Goal: Entertainment & Leisure: Consume media (video, audio)

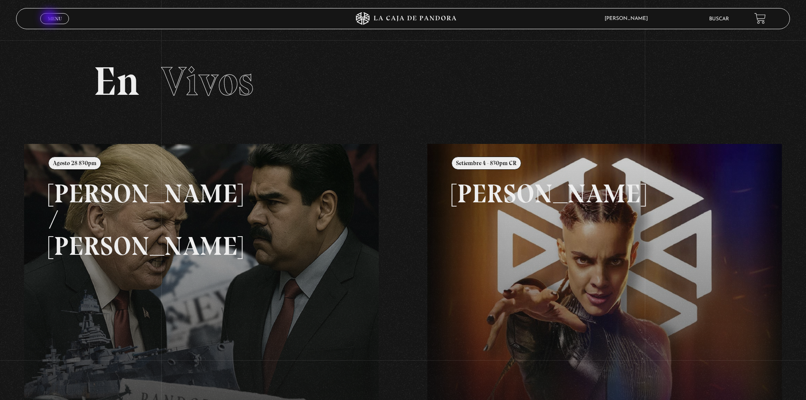
click at [50, 18] on span "Menu" at bounding box center [55, 18] width 14 height 5
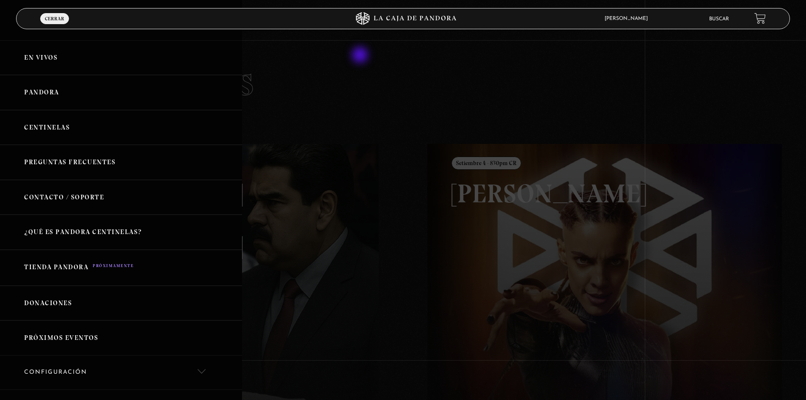
click at [366, 53] on div at bounding box center [403, 200] width 806 height 400
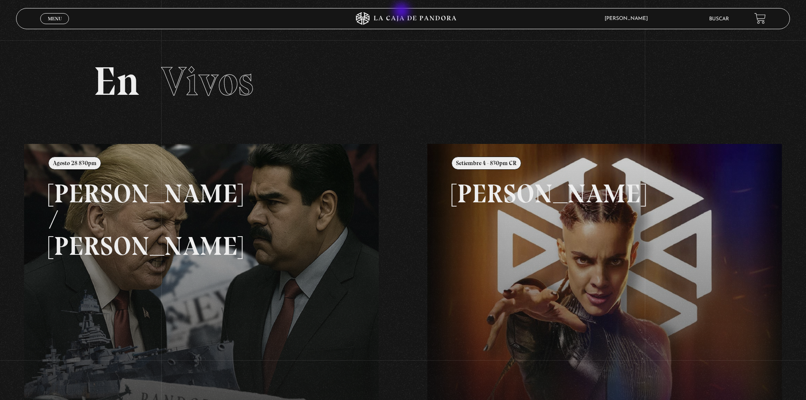
click at [404, 13] on icon at bounding box center [403, 18] width 242 height 13
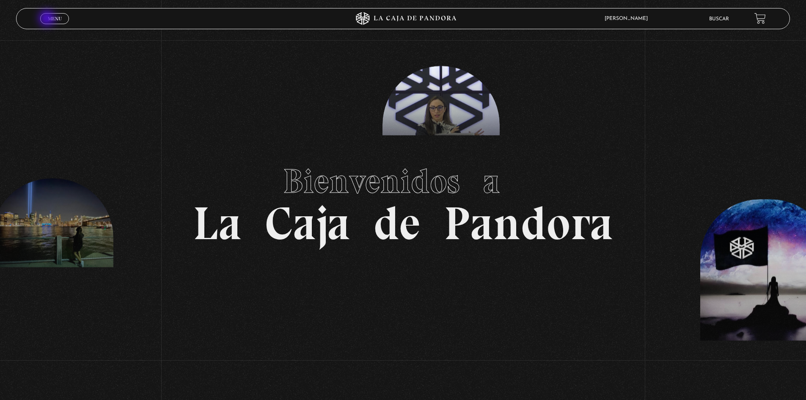
click at [48, 19] on span "Menu" at bounding box center [55, 18] width 14 height 5
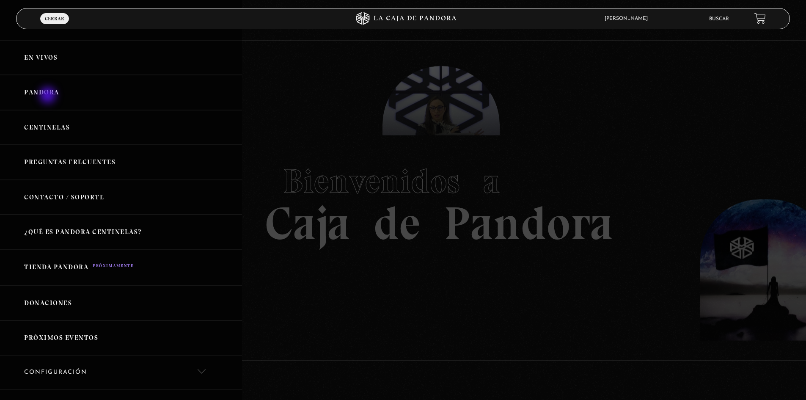
click at [49, 96] on link "Pandora" at bounding box center [121, 92] width 242 height 35
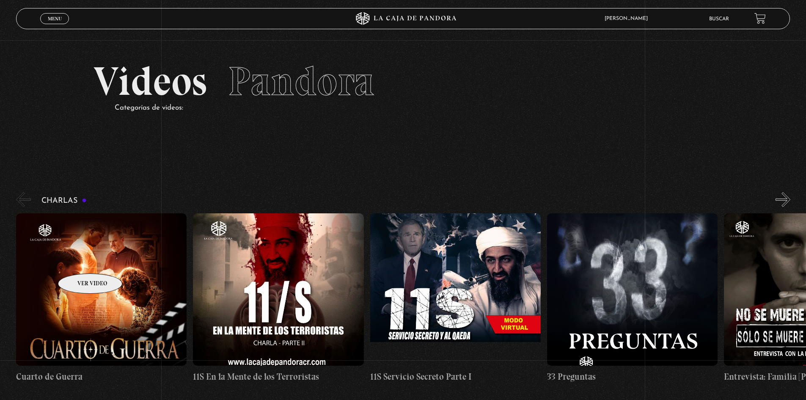
click at [79, 261] on figure at bounding box center [101, 289] width 171 height 152
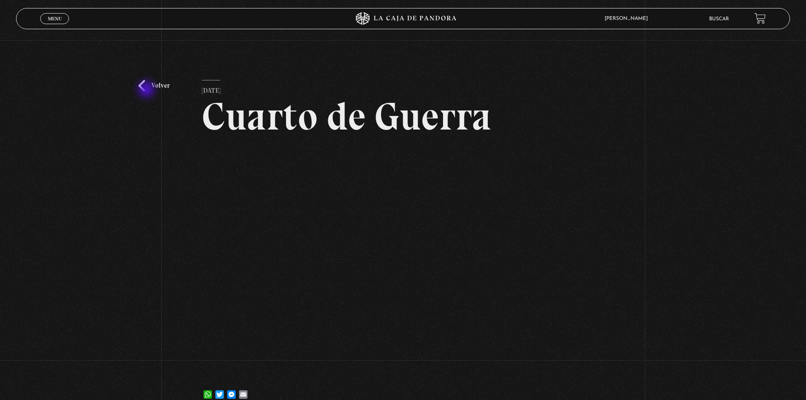
click at [147, 90] on link "Volver" at bounding box center [153, 85] width 31 height 11
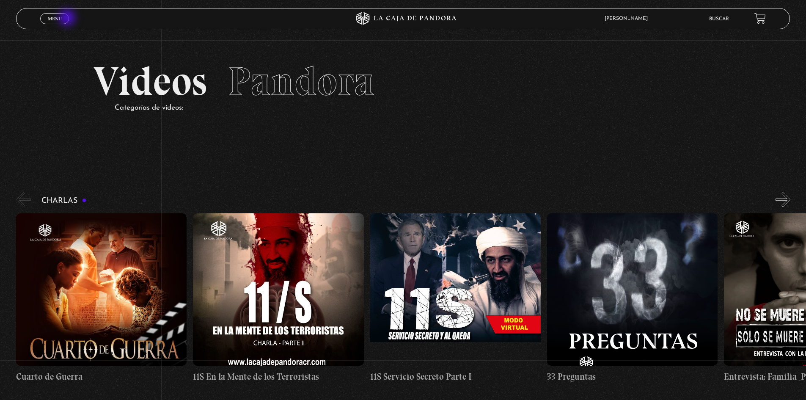
click at [56, 20] on span "Menu" at bounding box center [55, 18] width 14 height 5
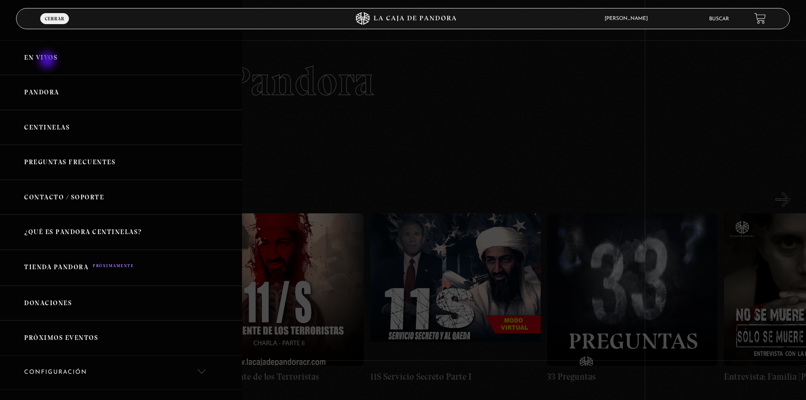
click at [47, 59] on link "En vivos" at bounding box center [121, 57] width 242 height 35
